Goal: Information Seeking & Learning: Learn about a topic

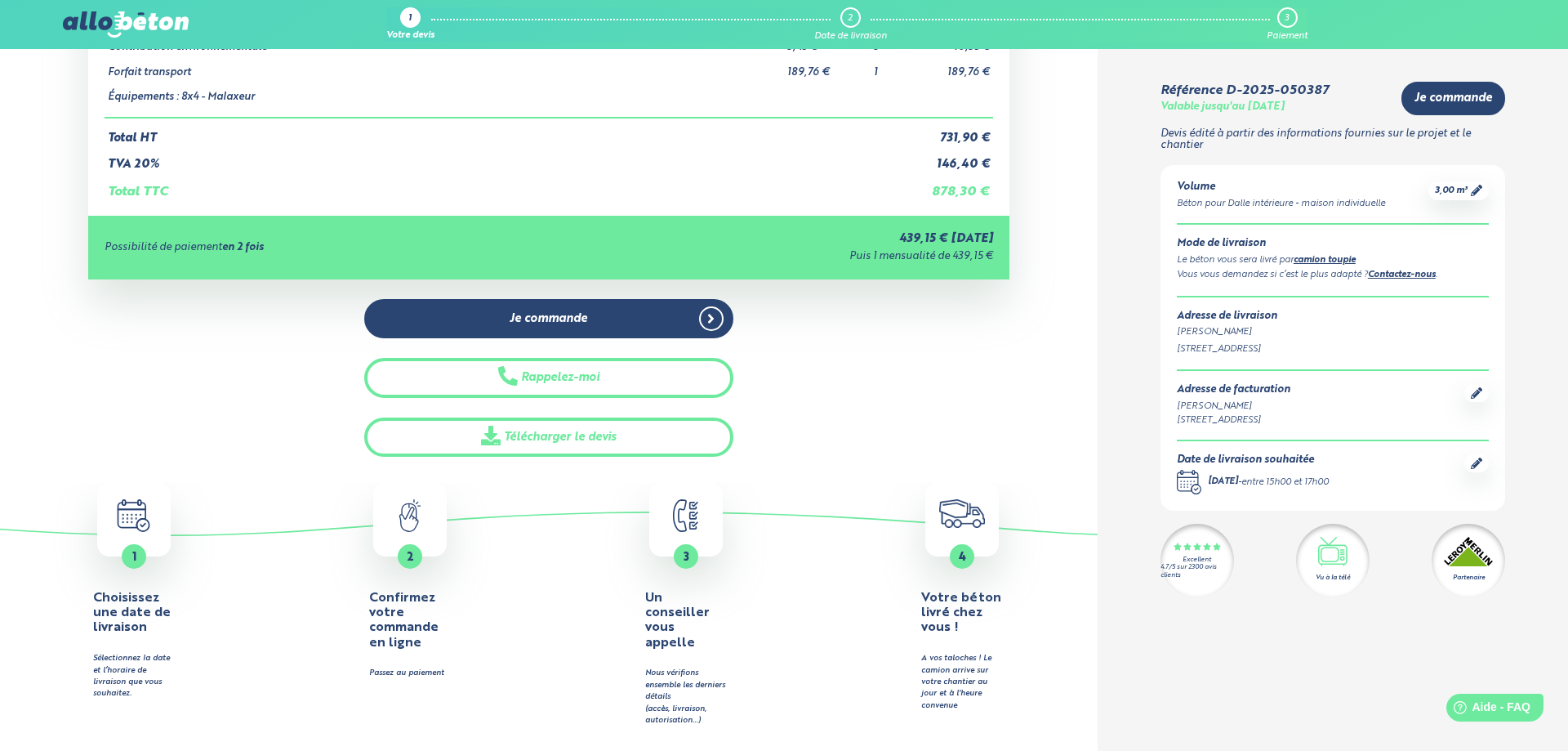
scroll to position [167, 0]
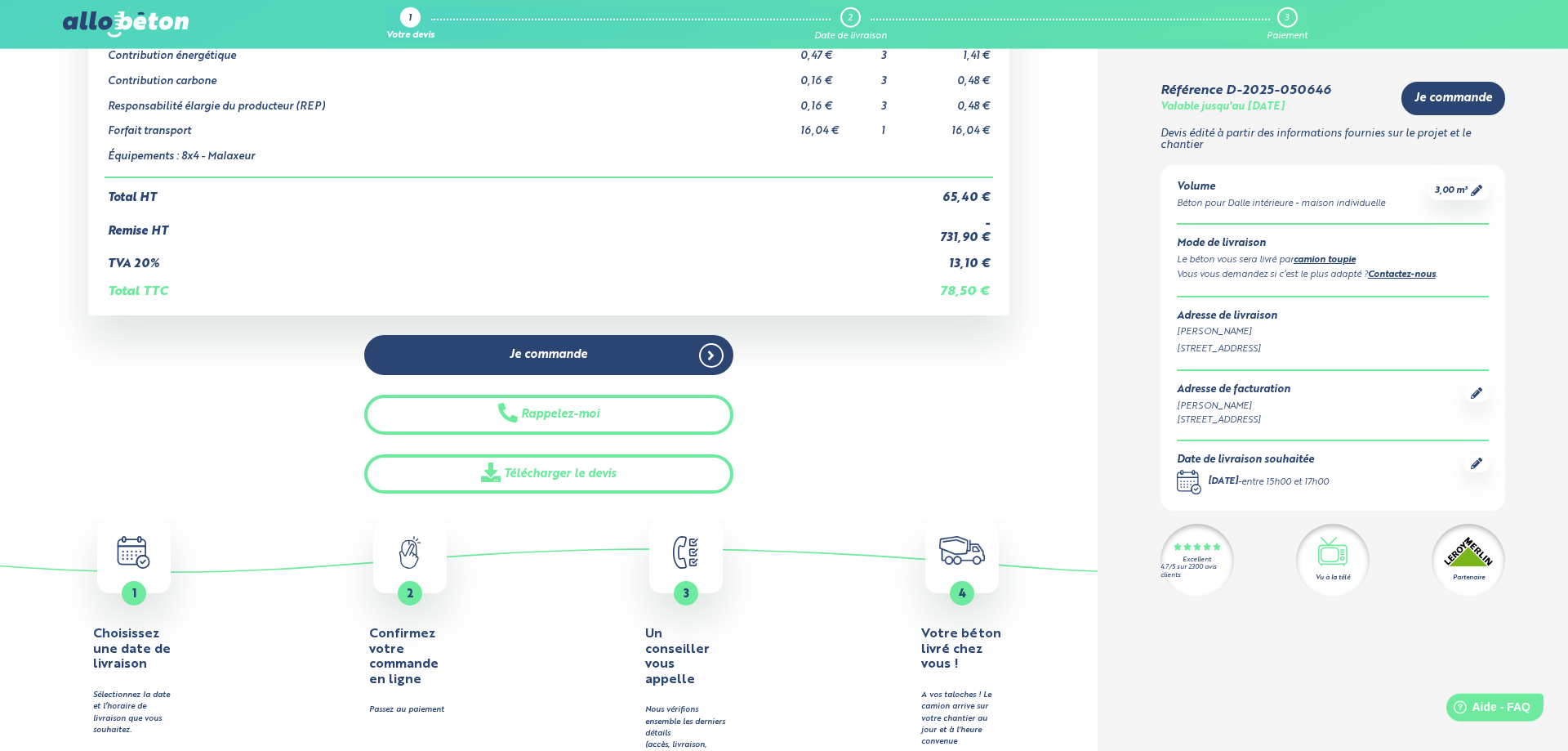
scroll to position [250, 0]
